Goal: Task Accomplishment & Management: Manage account settings

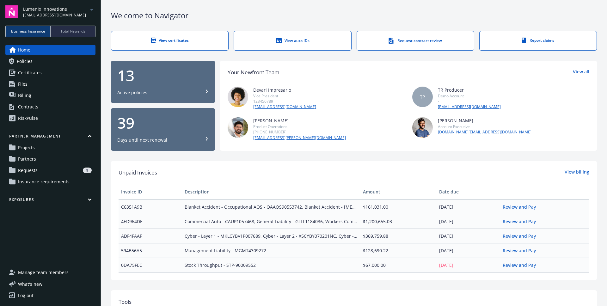
click at [88, 11] on icon "arrowDropDown" at bounding box center [92, 10] width 8 height 8
click at [183, 3] on div "Welcome to Navigator View certificates View auto IDs Request contract review Re…" at bounding box center [354, 250] width 506 height 500
click at [57, 14] on span "biproducer.demo@newfront.com" at bounding box center [54, 15] width 63 height 6
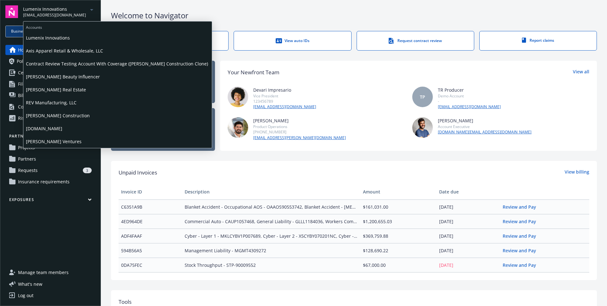
click at [39, 115] on span "Staub-Eckert Construction" at bounding box center [117, 115] width 183 height 13
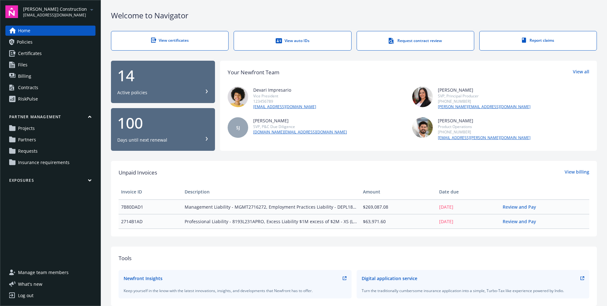
click at [80, 12] on span "biproducer.demo@newfront.com" at bounding box center [55, 15] width 64 height 6
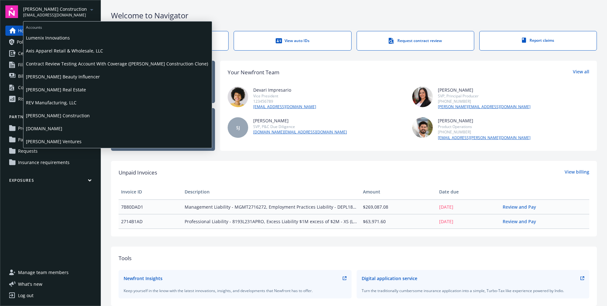
click at [66, 36] on span "Lumenix Innovations" at bounding box center [117, 37] width 183 height 13
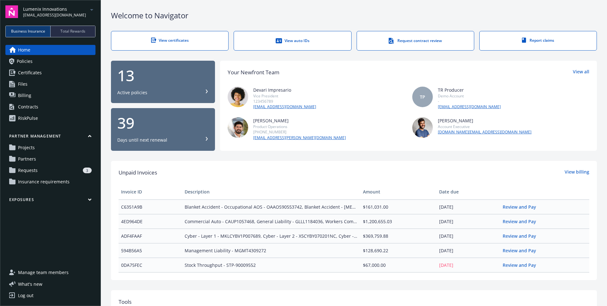
click at [42, 295] on link "Log out" at bounding box center [50, 295] width 90 height 10
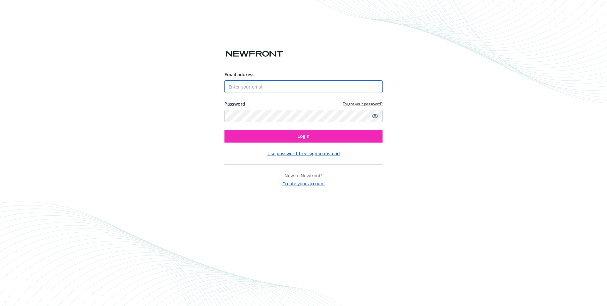
type input "[EMAIL_ADDRESS][DOMAIN_NAME]"
click at [297, 88] on input "[EMAIL_ADDRESS][DOMAIN_NAME]" at bounding box center [303, 86] width 158 height 13
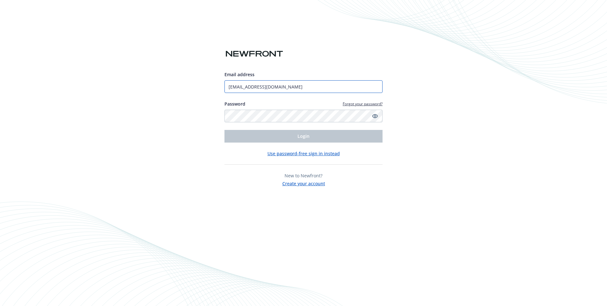
type input "[EMAIL_ADDRESS][DOMAIN_NAME]"
